Goal: Task Accomplishment & Management: Manage account settings

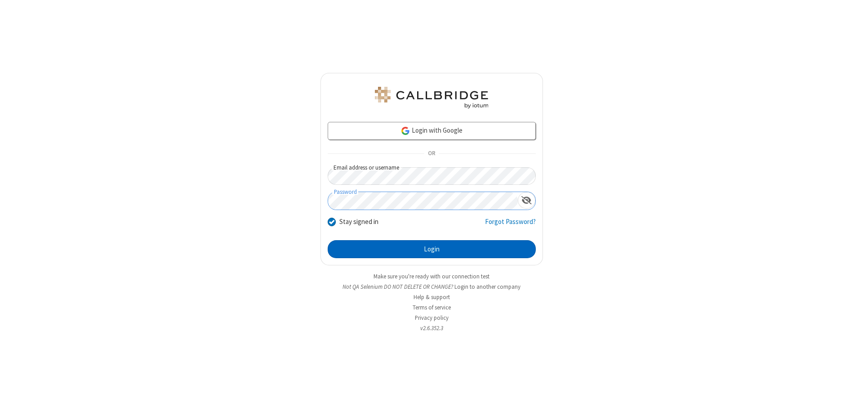
click at [432, 249] on button "Login" at bounding box center [432, 249] width 208 height 18
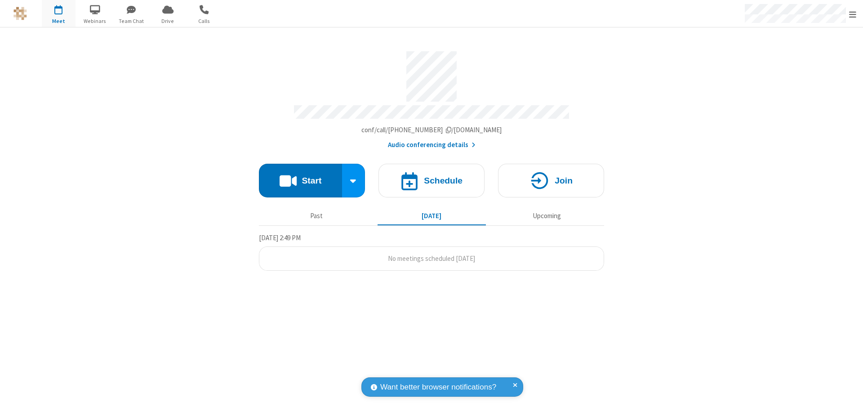
click at [853, 14] on span "Open menu" at bounding box center [852, 14] width 7 height 9
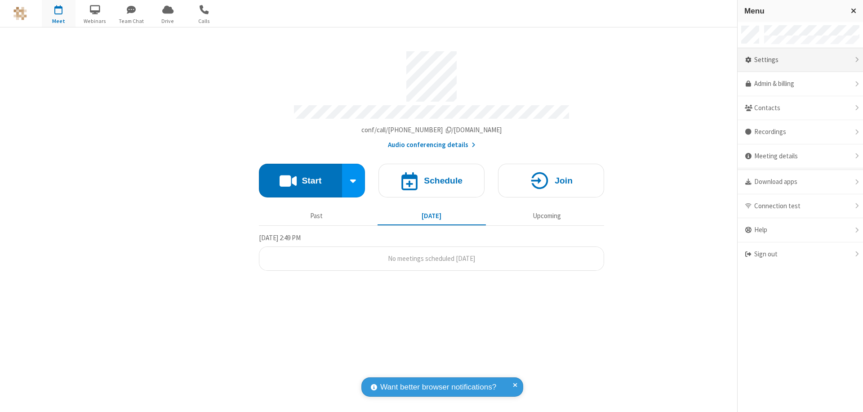
click at [800, 60] on div "Settings" at bounding box center [800, 60] width 125 height 24
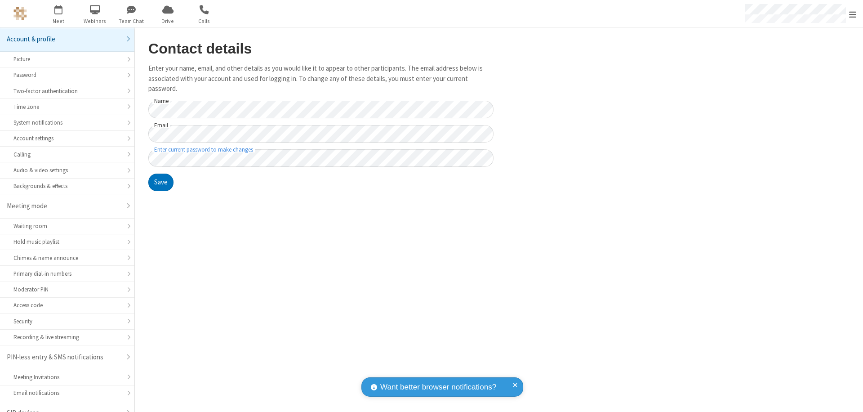
scroll to position [13, 0]
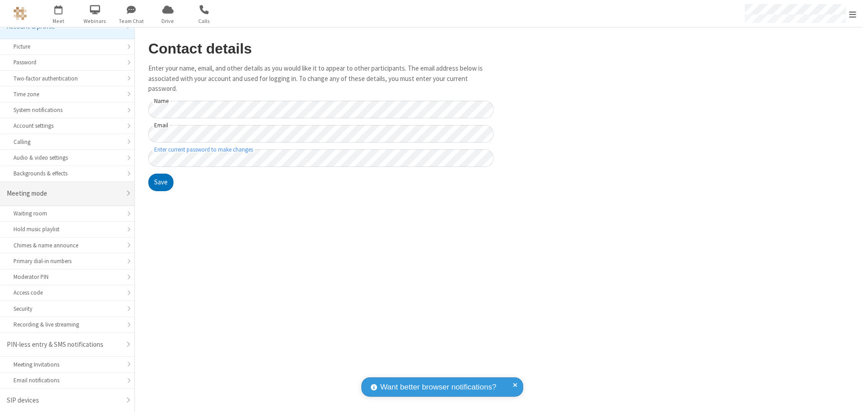
click at [64, 193] on div "Meeting mode" at bounding box center [64, 193] width 114 height 10
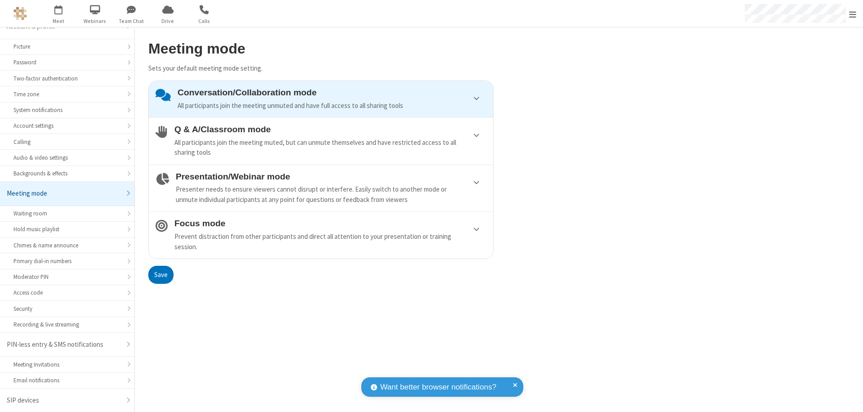
click at [321, 99] on div "Conversation/Collaboration mode All participants join the meeting unmuted and h…" at bounding box center [332, 99] width 309 height 23
click at [161, 274] on button "Save" at bounding box center [160, 275] width 25 height 18
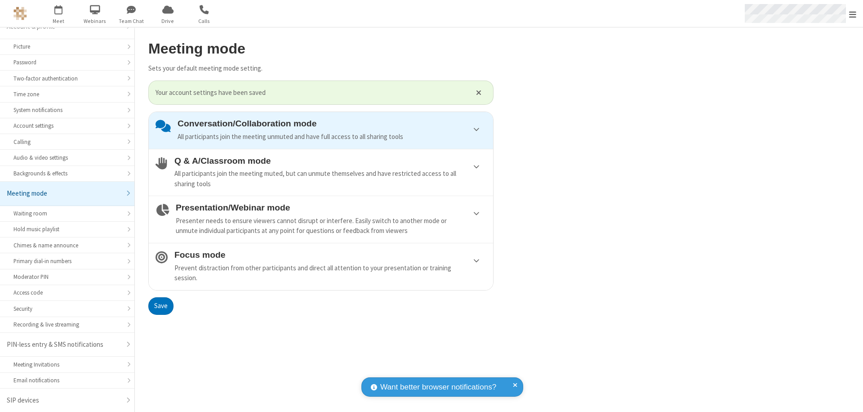
click at [853, 13] on span "Open menu" at bounding box center [852, 14] width 7 height 9
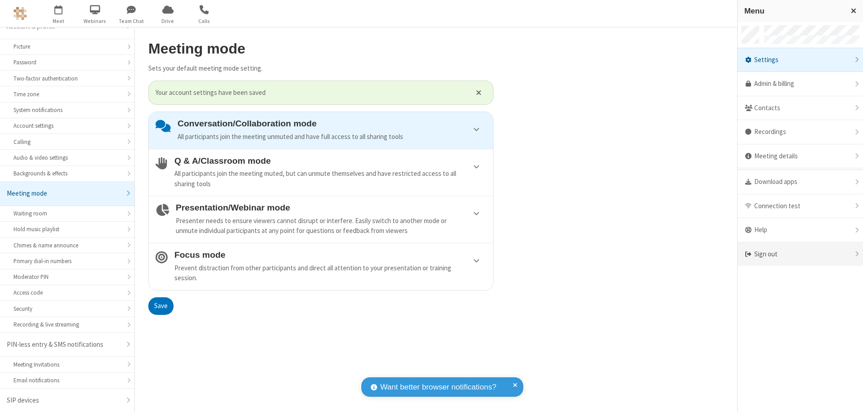
click at [800, 254] on div "Sign out" at bounding box center [800, 254] width 125 height 24
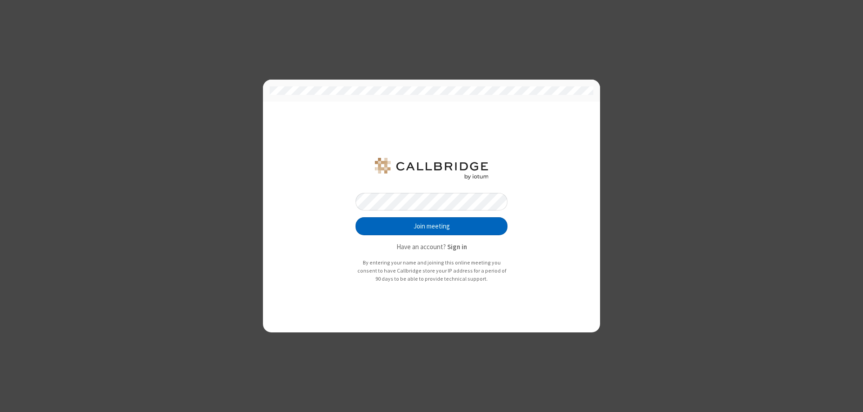
click at [432, 226] on button "Join meeting" at bounding box center [432, 226] width 152 height 18
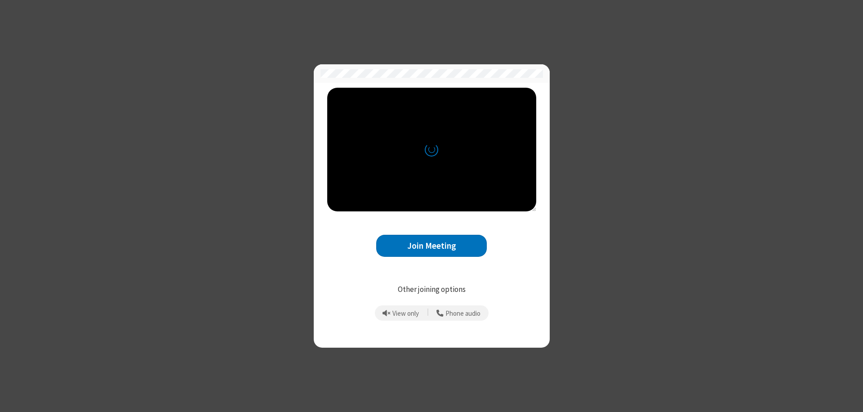
click at [432, 246] on button "Join Meeting" at bounding box center [431, 246] width 111 height 22
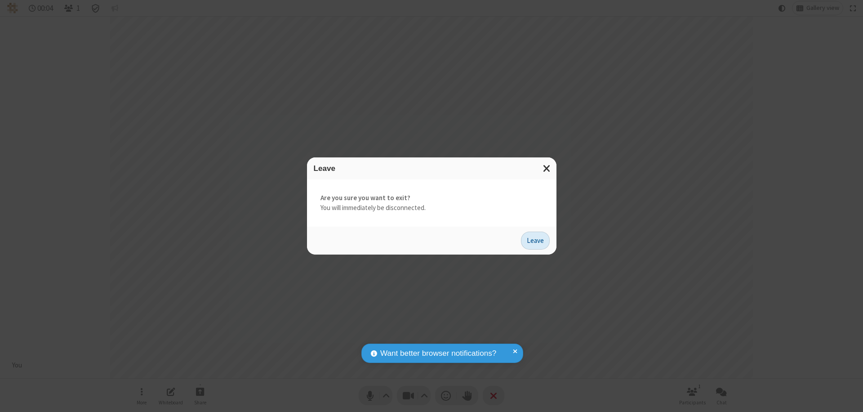
click at [536, 240] on button "Leave" at bounding box center [535, 241] width 29 height 18
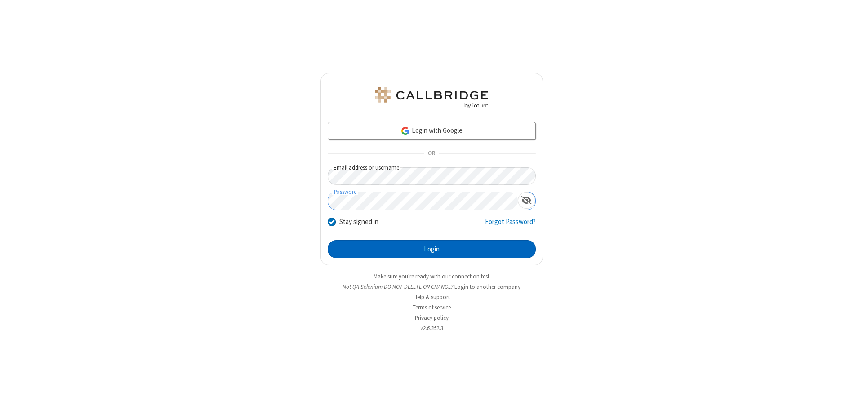
click at [432, 249] on button "Login" at bounding box center [432, 249] width 208 height 18
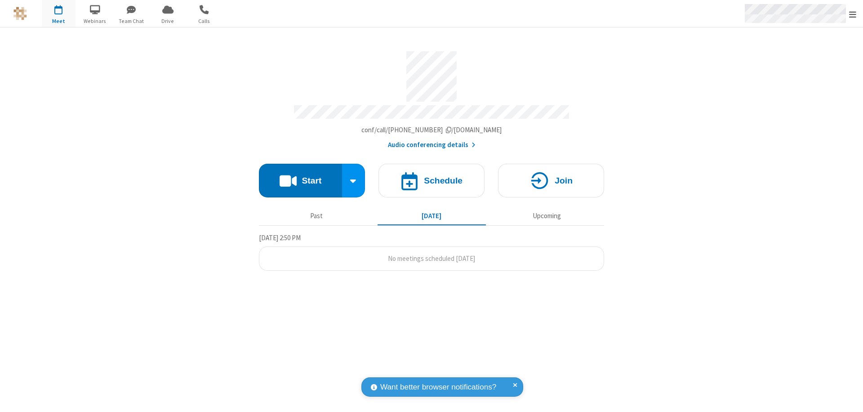
click at [853, 14] on span "Open menu" at bounding box center [852, 14] width 7 height 9
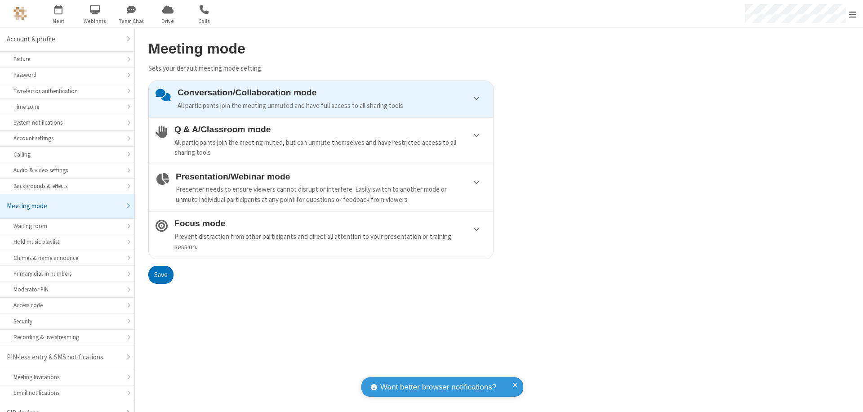
scroll to position [13, 0]
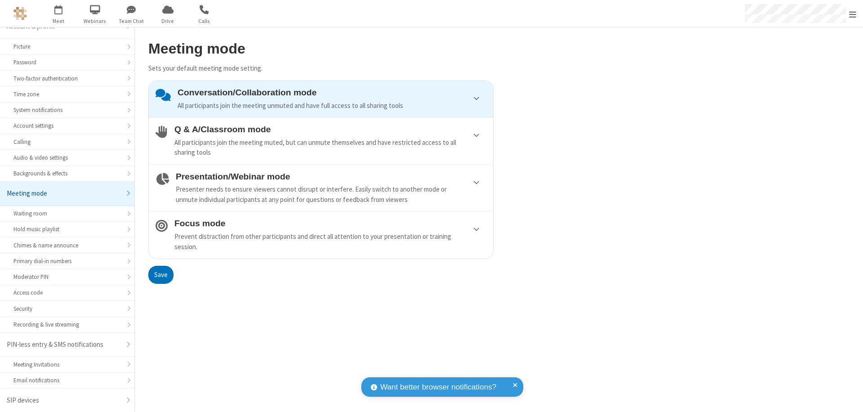
click at [321, 99] on div "Conversation/Collaboration mode All participants join the meeting unmuted and h…" at bounding box center [332, 99] width 309 height 23
click at [161, 274] on button "Save" at bounding box center [160, 275] width 25 height 18
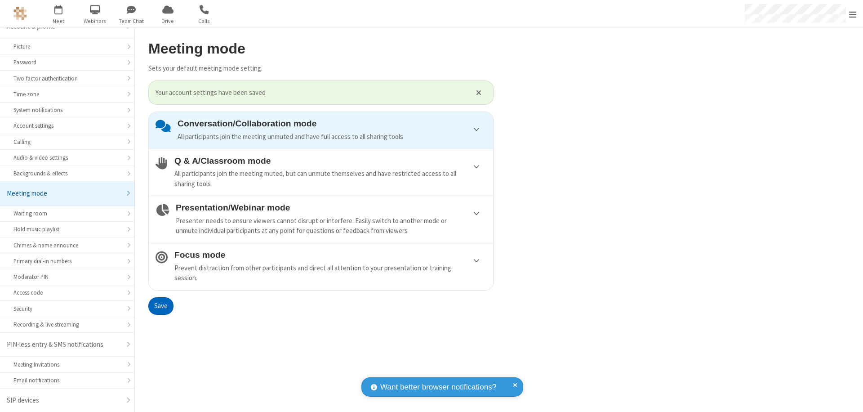
click at [853, 13] on span "Open menu" at bounding box center [852, 14] width 7 height 9
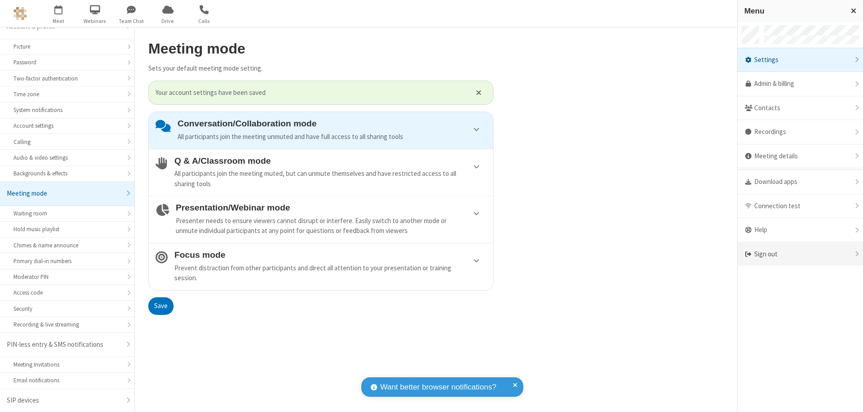
click at [800, 254] on div "Sign out" at bounding box center [800, 254] width 125 height 24
